Goal: Task Accomplishment & Management: Manage account settings

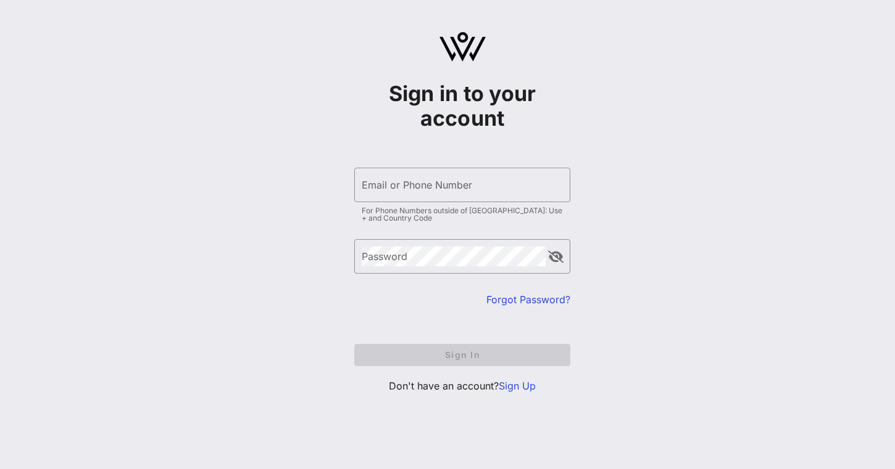
click at [529, 375] on form "​ Email or Phone Number For Phone Numbers outside of [GEOGRAPHIC_DATA]: Use + a…" at bounding box center [462, 266] width 216 height 223
click at [523, 389] on link "Sign Up" at bounding box center [516, 386] width 37 height 12
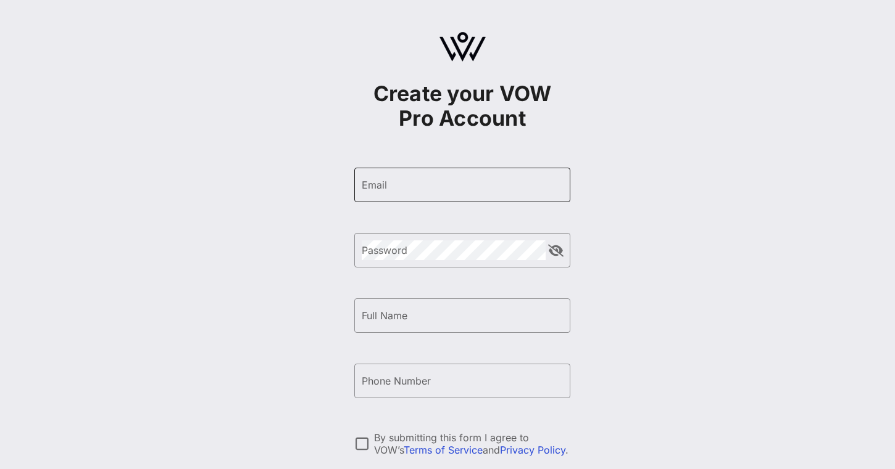
click at [436, 200] on div "Email" at bounding box center [462, 185] width 201 height 35
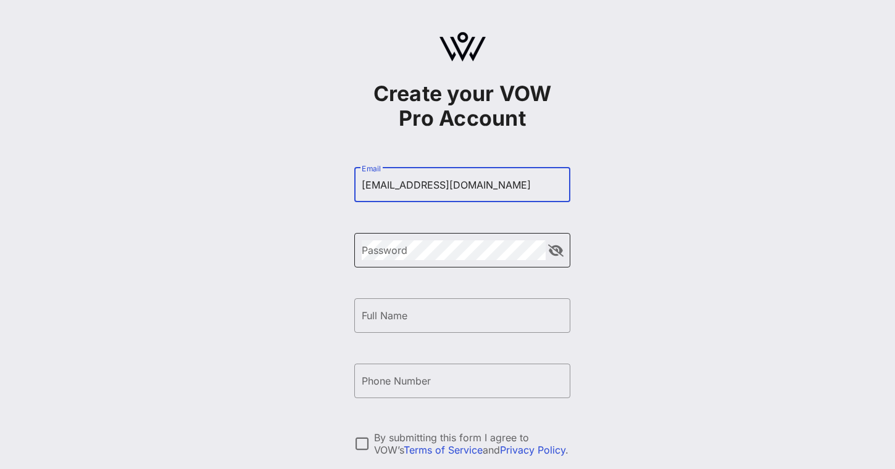
type input "[EMAIL_ADDRESS][DOMAIN_NAME]"
click at [418, 239] on div "Password" at bounding box center [454, 250] width 184 height 35
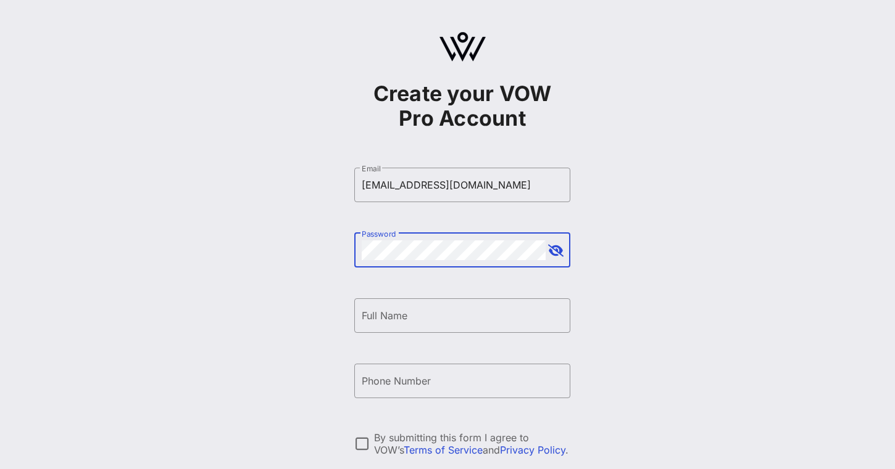
click at [556, 255] on button "append icon" at bounding box center [555, 251] width 15 height 12
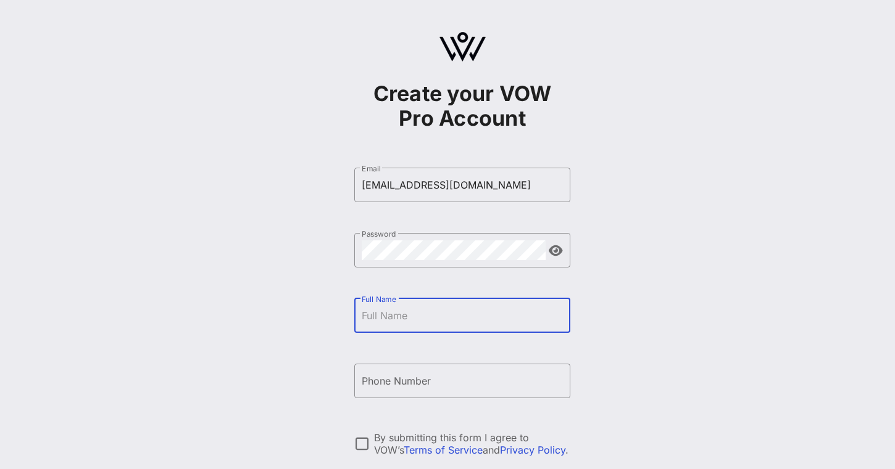
click at [527, 320] on input "Full Name" at bounding box center [462, 316] width 201 height 20
type input "[PERSON_NAME]"
click at [516, 398] on div "Phone Number" at bounding box center [462, 381] width 201 height 35
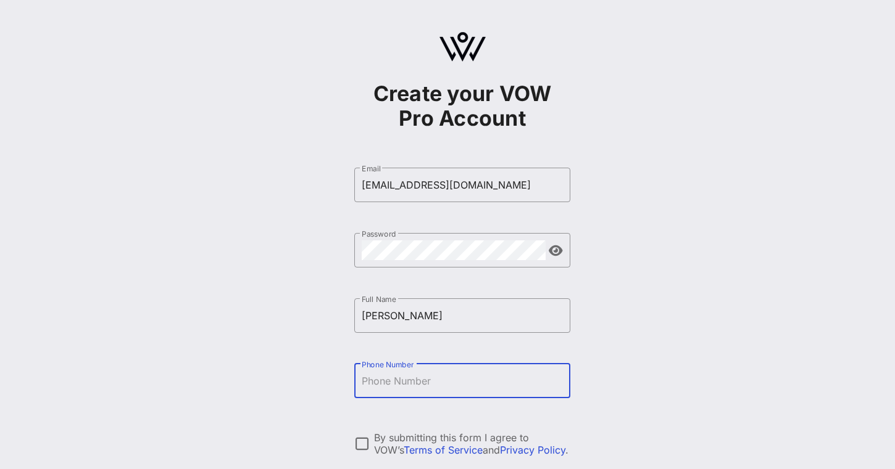
click at [516, 388] on input "Phone Number" at bounding box center [462, 381] width 201 height 20
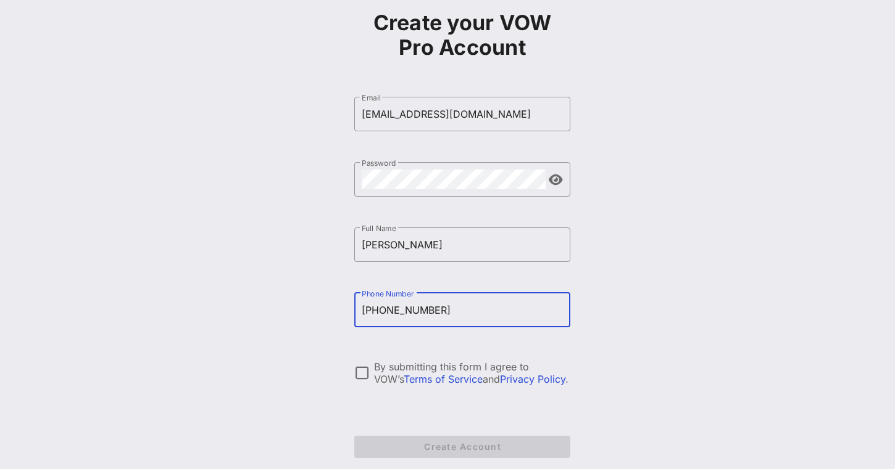
scroll to position [111, 0]
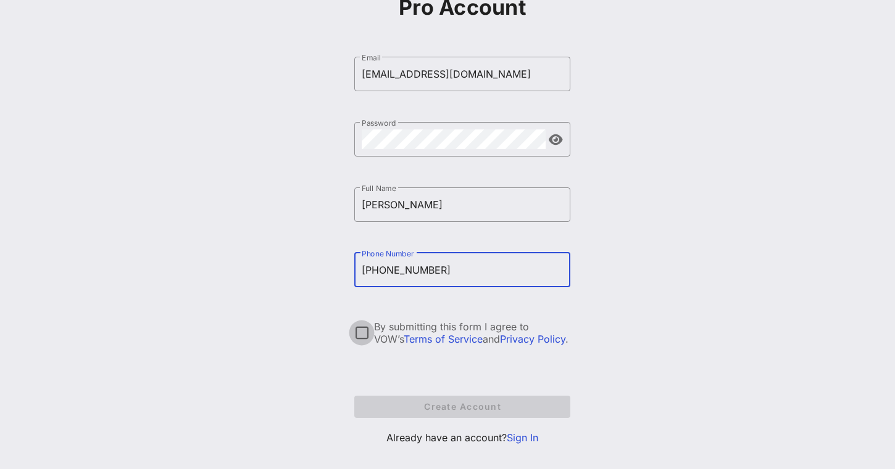
type input "[PHONE_NUMBER]"
click at [353, 328] on div at bounding box center [361, 333] width 21 height 21
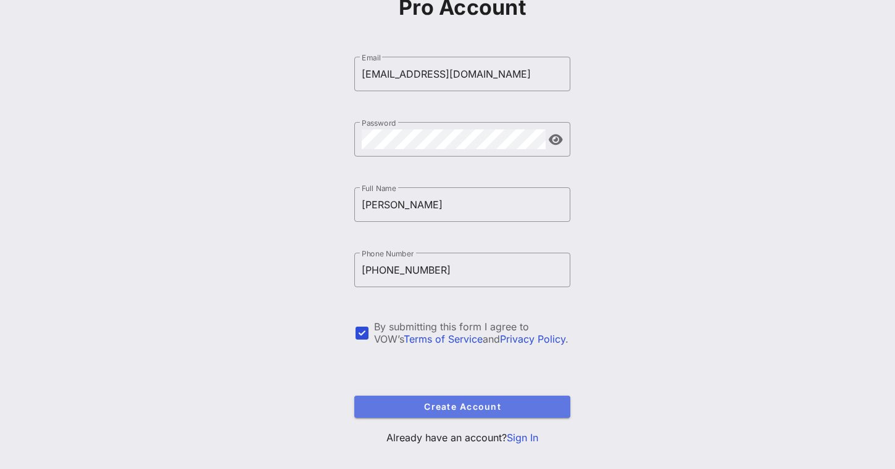
click at [411, 410] on span "Create Account" at bounding box center [462, 407] width 196 height 10
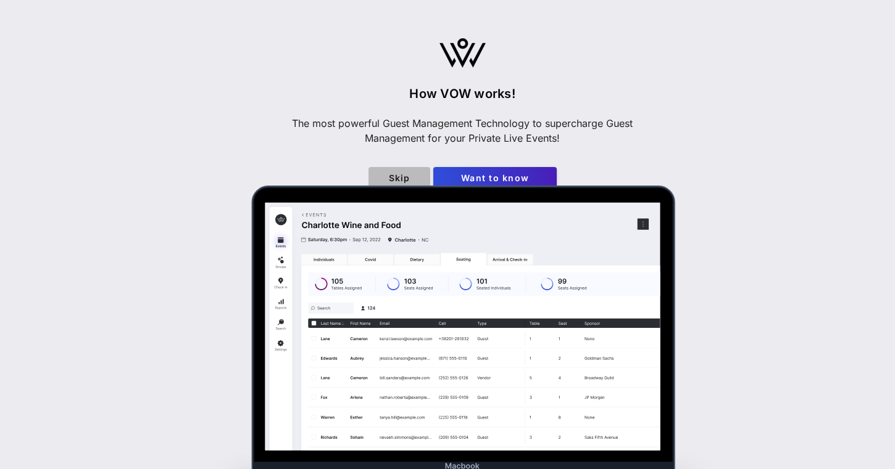
click at [392, 178] on span "Skip" at bounding box center [399, 178] width 42 height 10
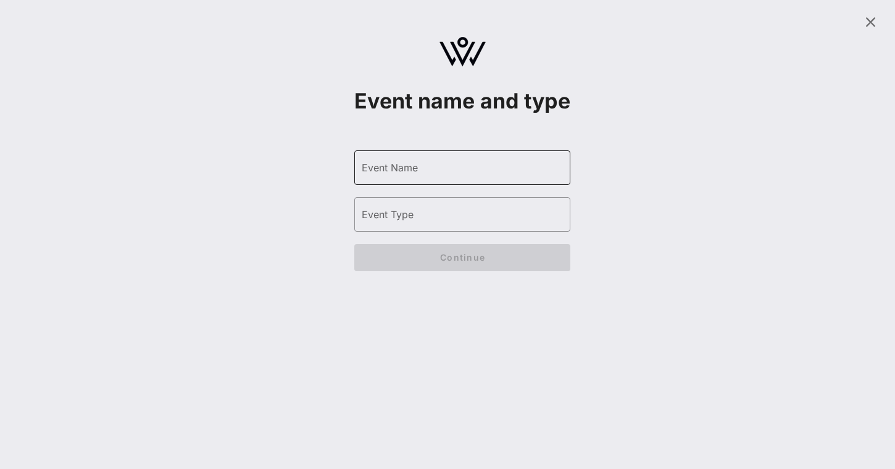
click at [392, 179] on div "Event Name" at bounding box center [462, 168] width 201 height 35
type input "CHCI"
click at [423, 226] on div "Event Type" at bounding box center [462, 214] width 201 height 35
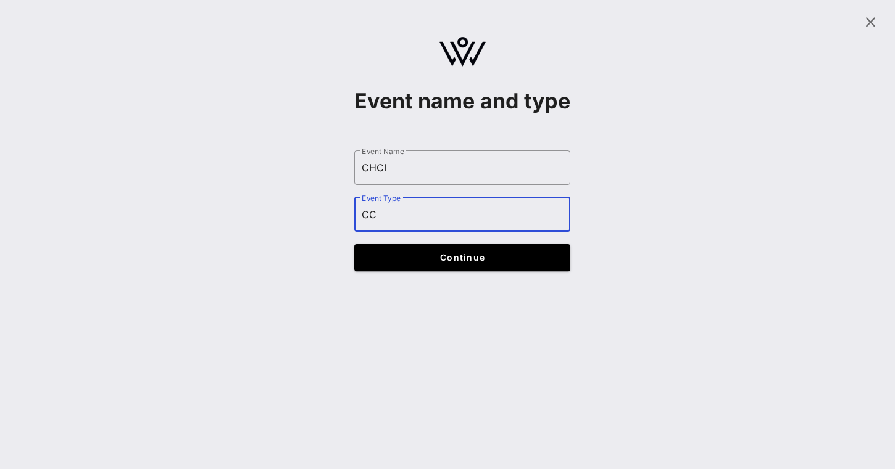
type input "C"
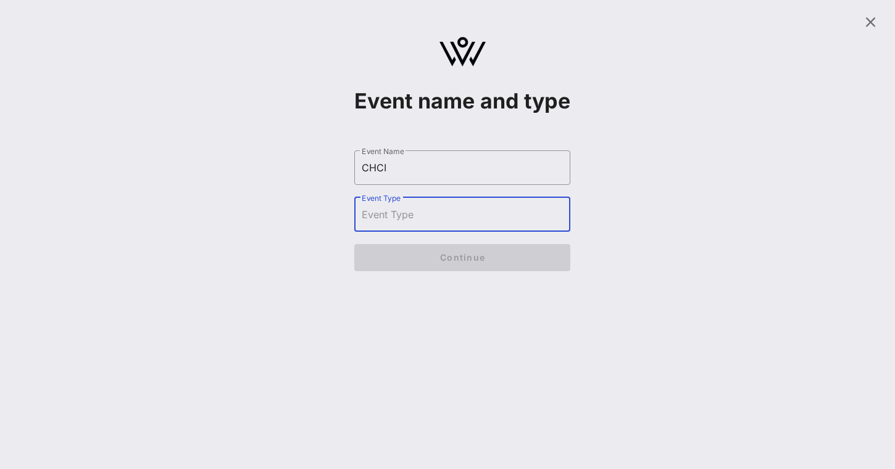
type input "C"
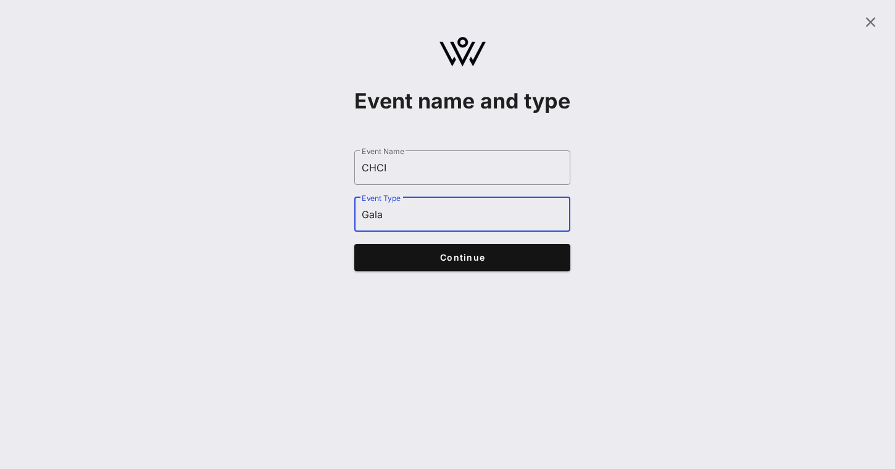
type input "Gala"
click at [484, 271] on button "Continue" at bounding box center [462, 257] width 216 height 27
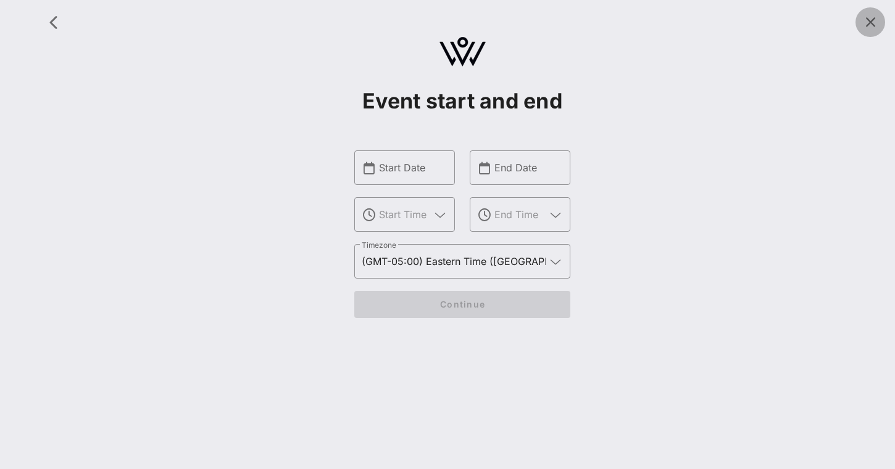
click at [870, 20] on icon at bounding box center [869, 22] width 15 height 15
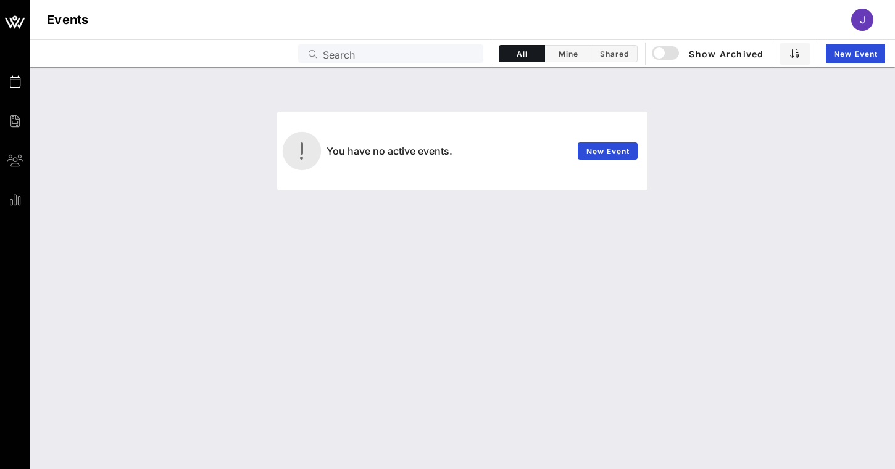
click at [867, 23] on div "J" at bounding box center [862, 20] width 22 height 22
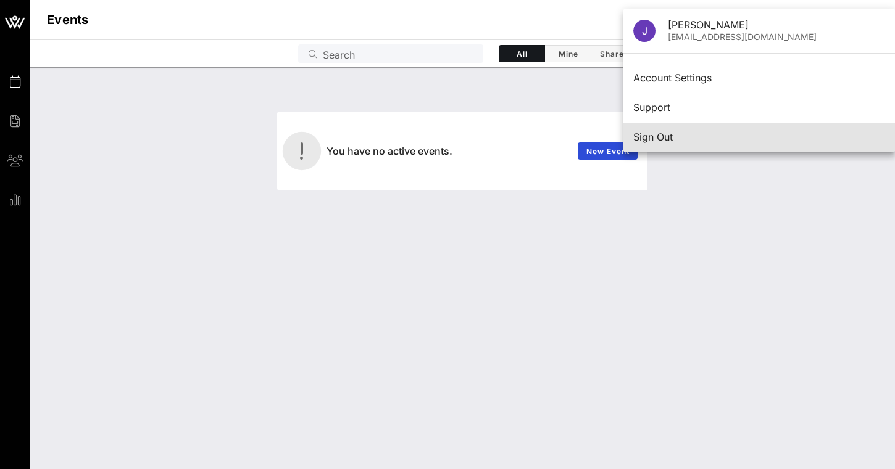
click at [780, 133] on div "Sign Out" at bounding box center [759, 137] width 252 height 12
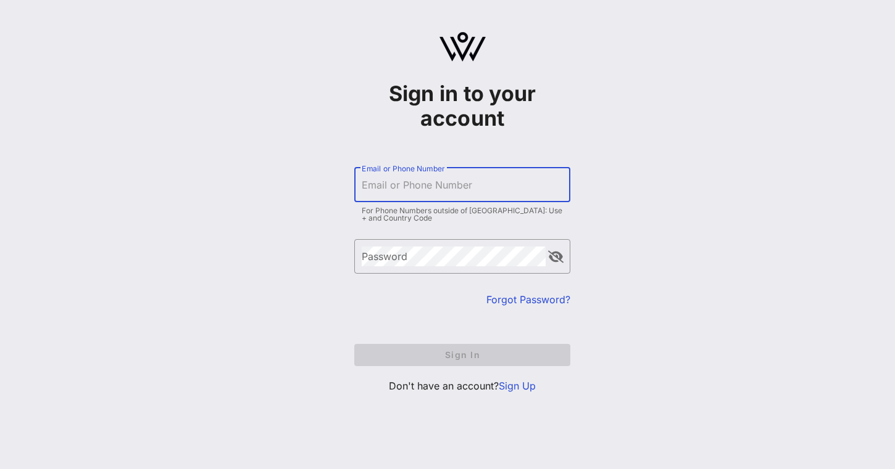
click at [445, 187] on input "Email or Phone Number" at bounding box center [462, 185] width 201 height 20
type input "[PERSON_NAME][EMAIL_ADDRESS][PERSON_NAME][DOMAIN_NAME]"
click at [539, 303] on link "Forgot Password?" at bounding box center [528, 300] width 84 height 12
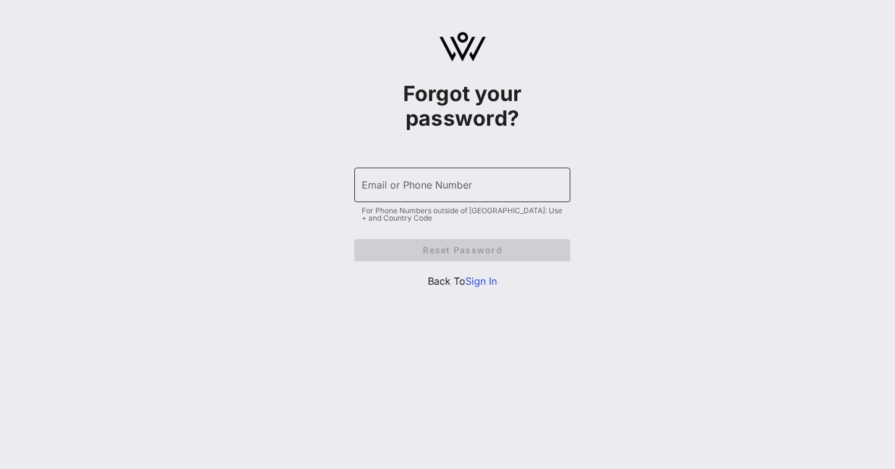
click at [466, 191] on input "Email or Phone Number" at bounding box center [462, 185] width 201 height 20
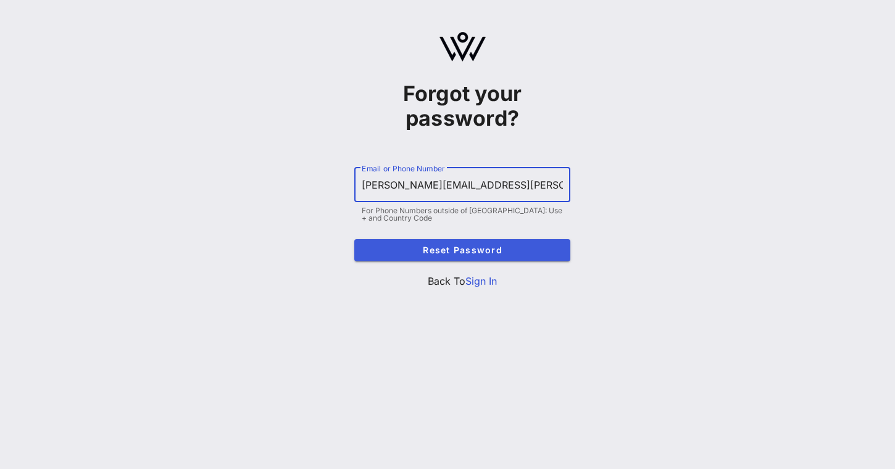
type input "[PERSON_NAME][EMAIL_ADDRESS][PERSON_NAME][DOMAIN_NAME]"
click at [437, 245] on button "Reset Password" at bounding box center [462, 250] width 216 height 22
